Goal: Navigation & Orientation: Find specific page/section

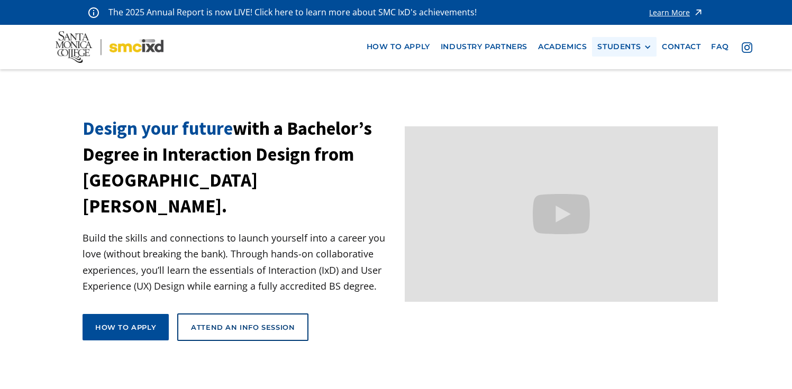
click at [631, 50] on div "STUDENTS" at bounding box center [618, 46] width 43 height 9
click at [619, 90] on link "Current Students" at bounding box center [644, 86] width 95 height 20
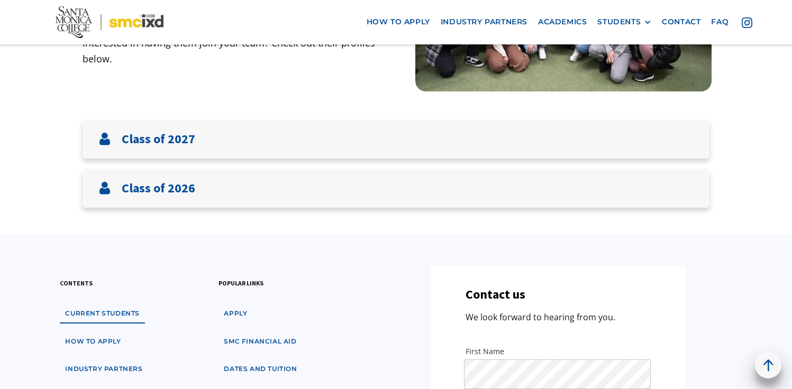
scroll to position [238, 0]
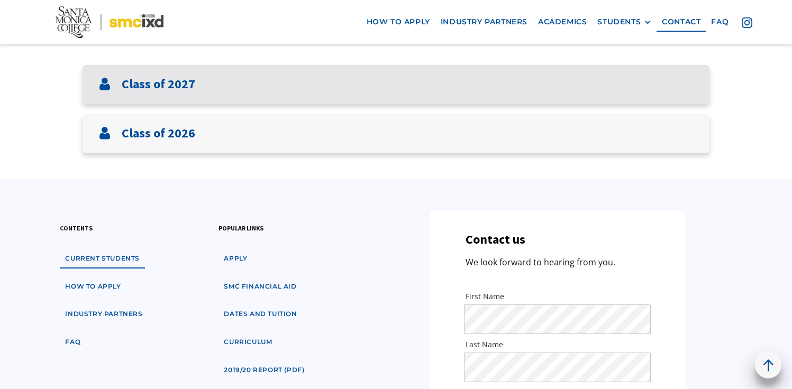
click at [632, 75] on div "Class of 2027" at bounding box center [395, 84] width 627 height 39
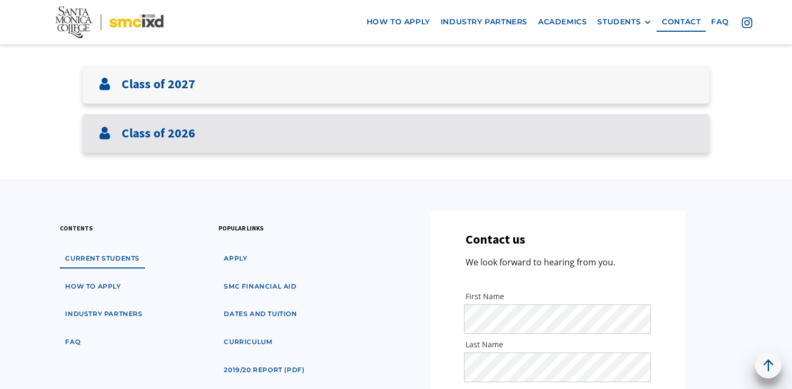
click at [599, 128] on div "Class of 2026" at bounding box center [395, 133] width 627 height 39
